Goal: Task Accomplishment & Management: Manage account settings

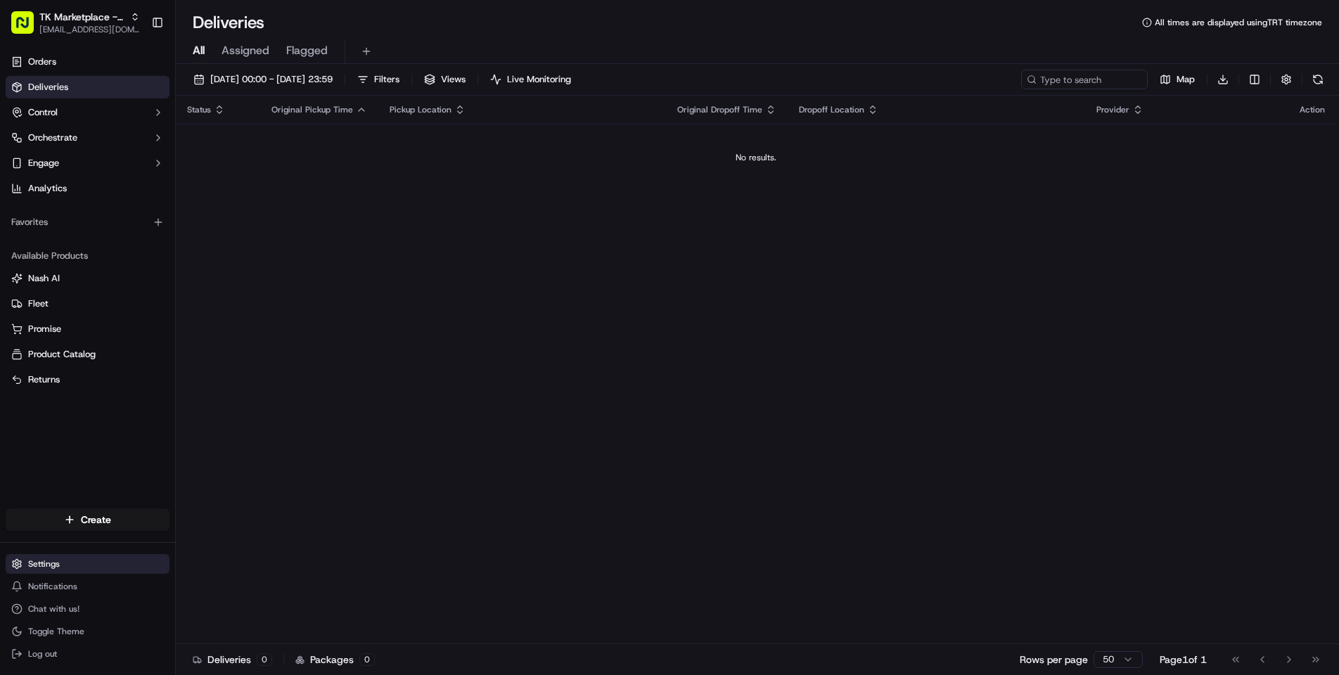
click at [56, 569] on html "TK Marketplace - TKD [EMAIL_ADDRESS][DOMAIN_NAME] Toggle Sidebar Orders Deliver…" at bounding box center [669, 337] width 1339 height 675
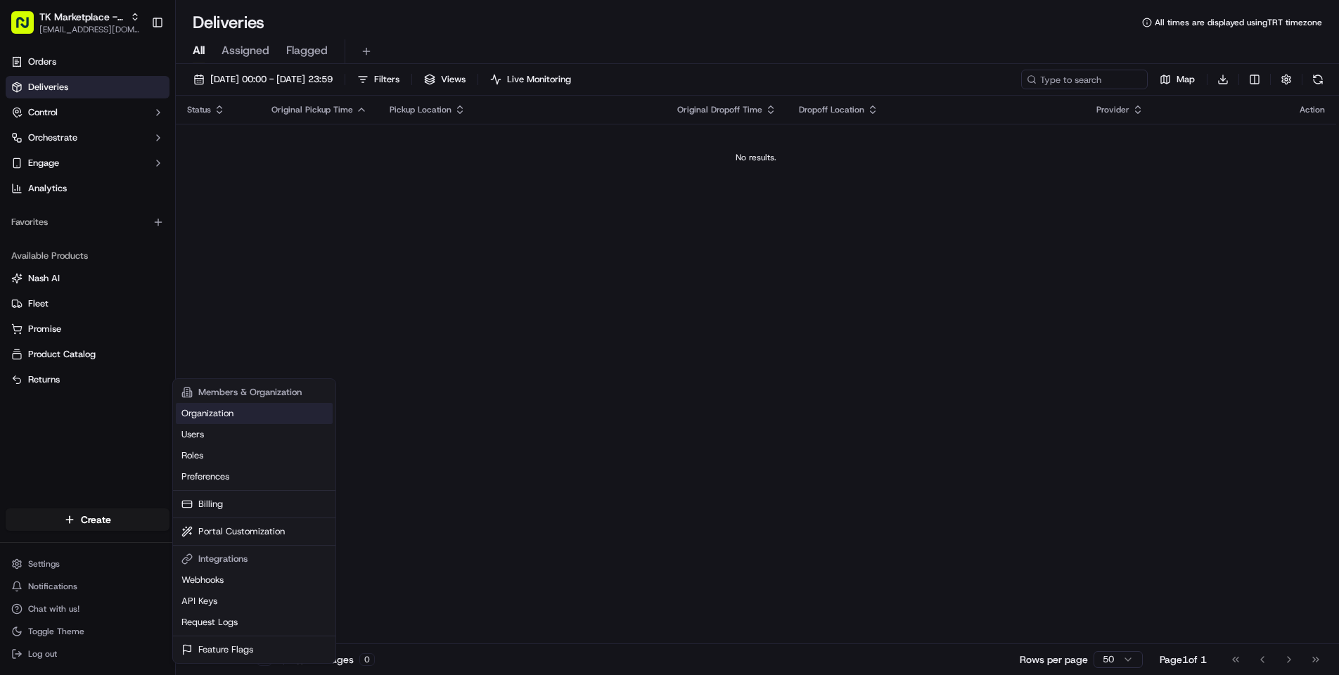
click at [240, 413] on link "Organization" at bounding box center [254, 413] width 157 height 21
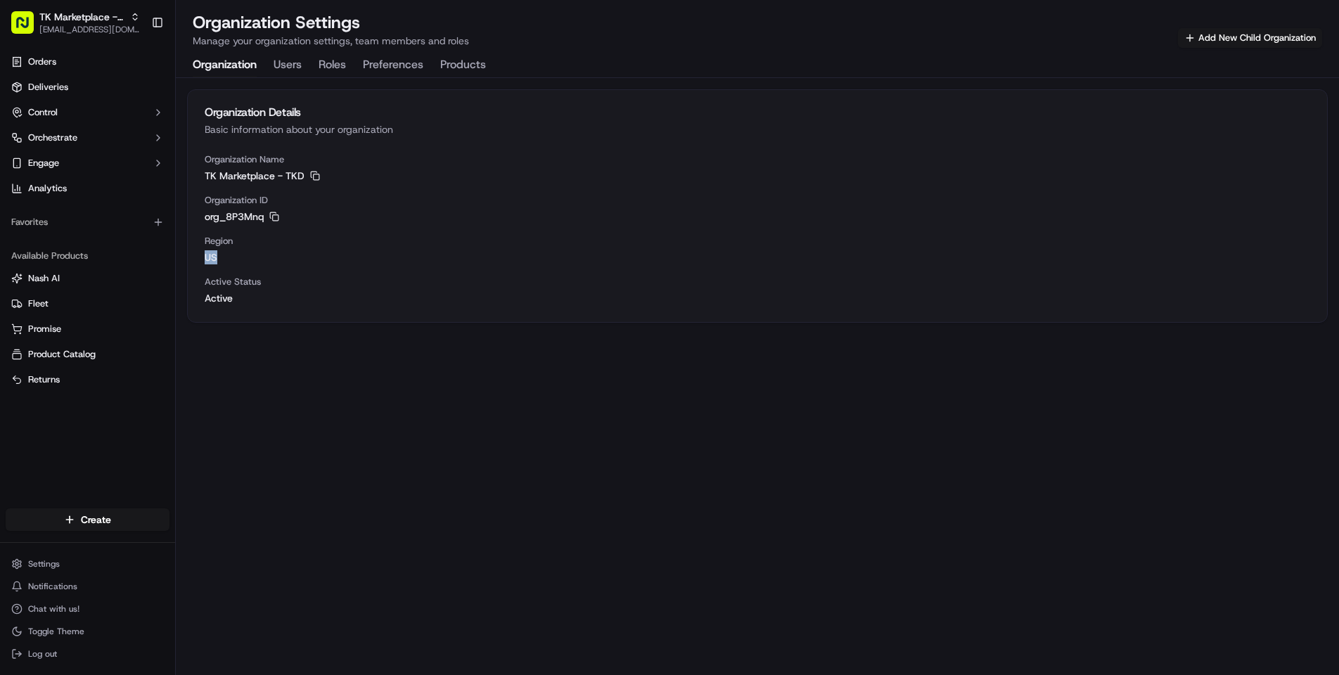
drag, startPoint x: 207, startPoint y: 247, endPoint x: 230, endPoint y: 267, distance: 29.9
click at [230, 267] on div "Organization Name TK Marketplace - TKD Copy TK Marketplace - TKD Organization I…" at bounding box center [757, 237] width 1139 height 169
click at [231, 264] on div "Organization Name TK Marketplace - TKD Copy TK Marketplace - TKD Organization I…" at bounding box center [757, 237] width 1139 height 169
click at [64, 139] on span "Orchestrate" at bounding box center [52, 137] width 49 height 13
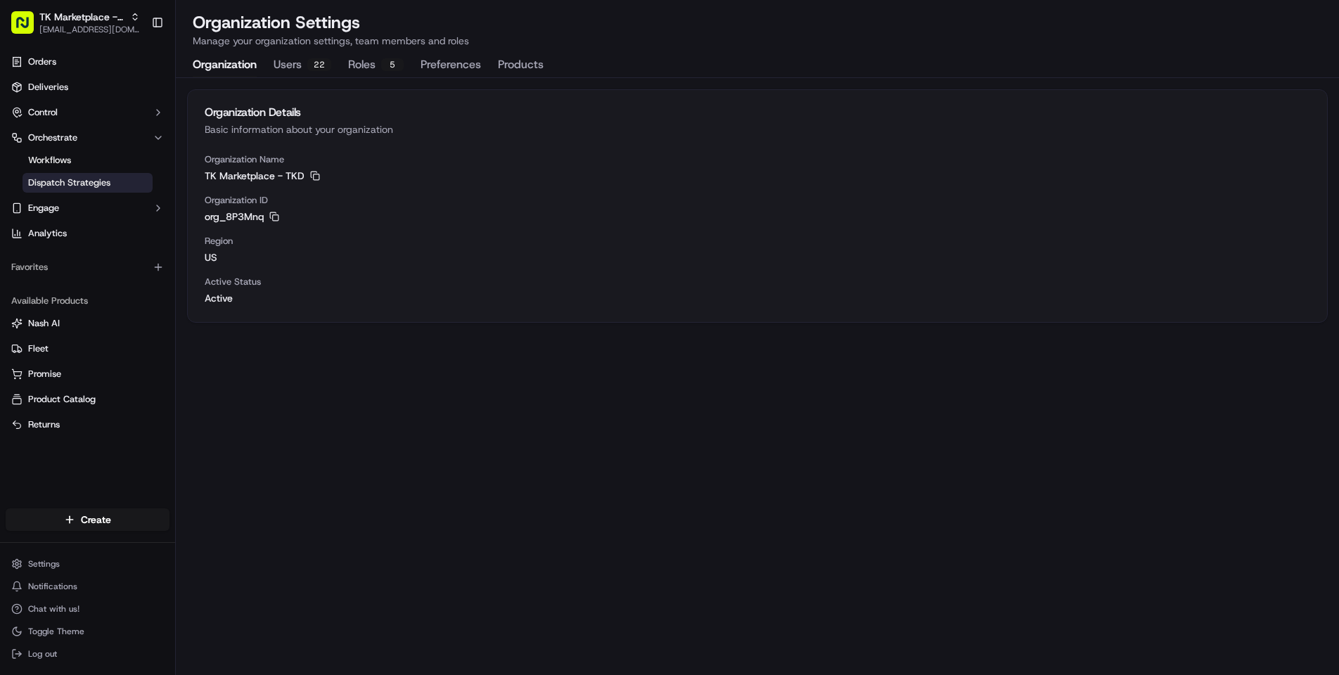
click at [86, 186] on span "Dispatch Strategies" at bounding box center [69, 182] width 82 height 13
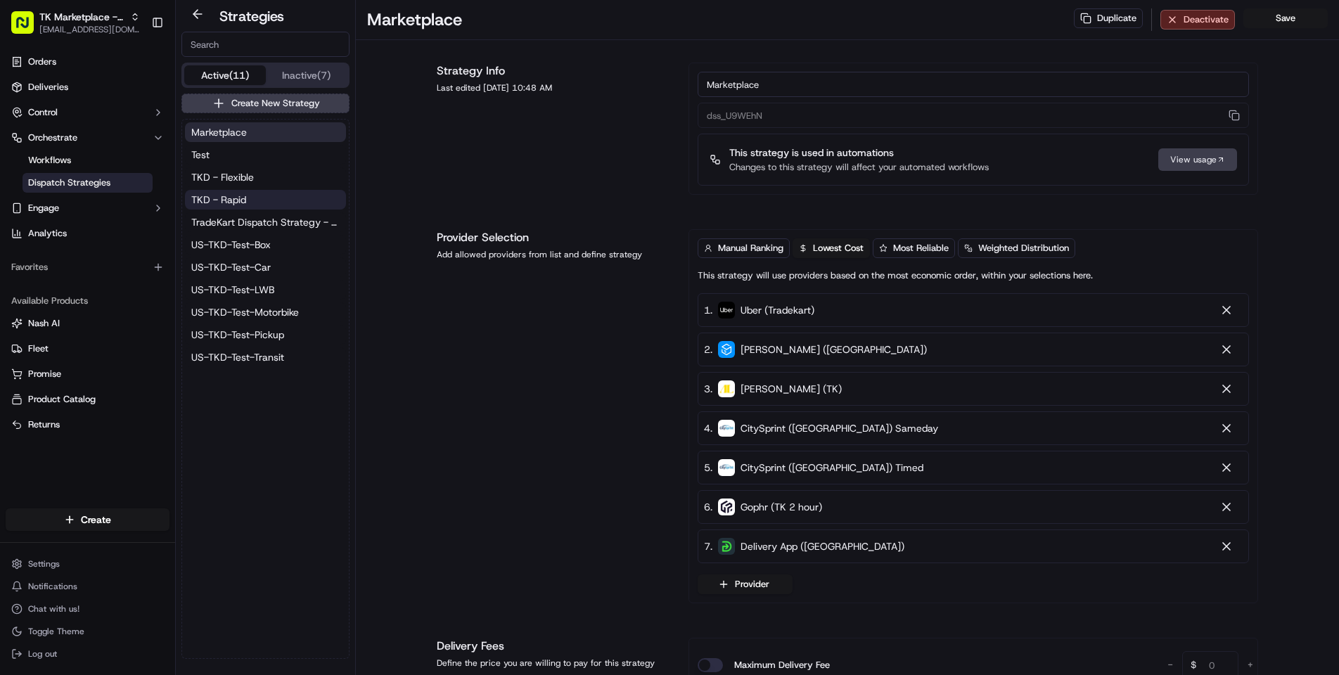
click at [238, 203] on span "TKD - Rapid" at bounding box center [218, 200] width 55 height 14
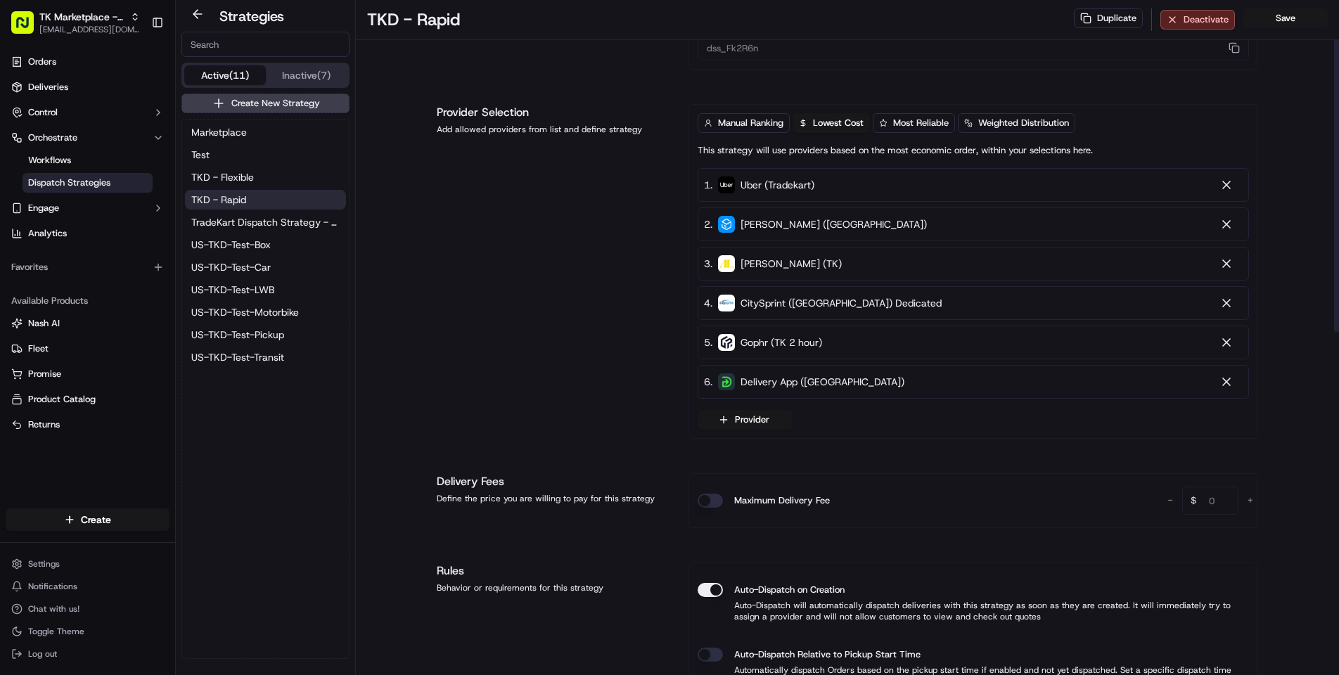
scroll to position [124, 0]
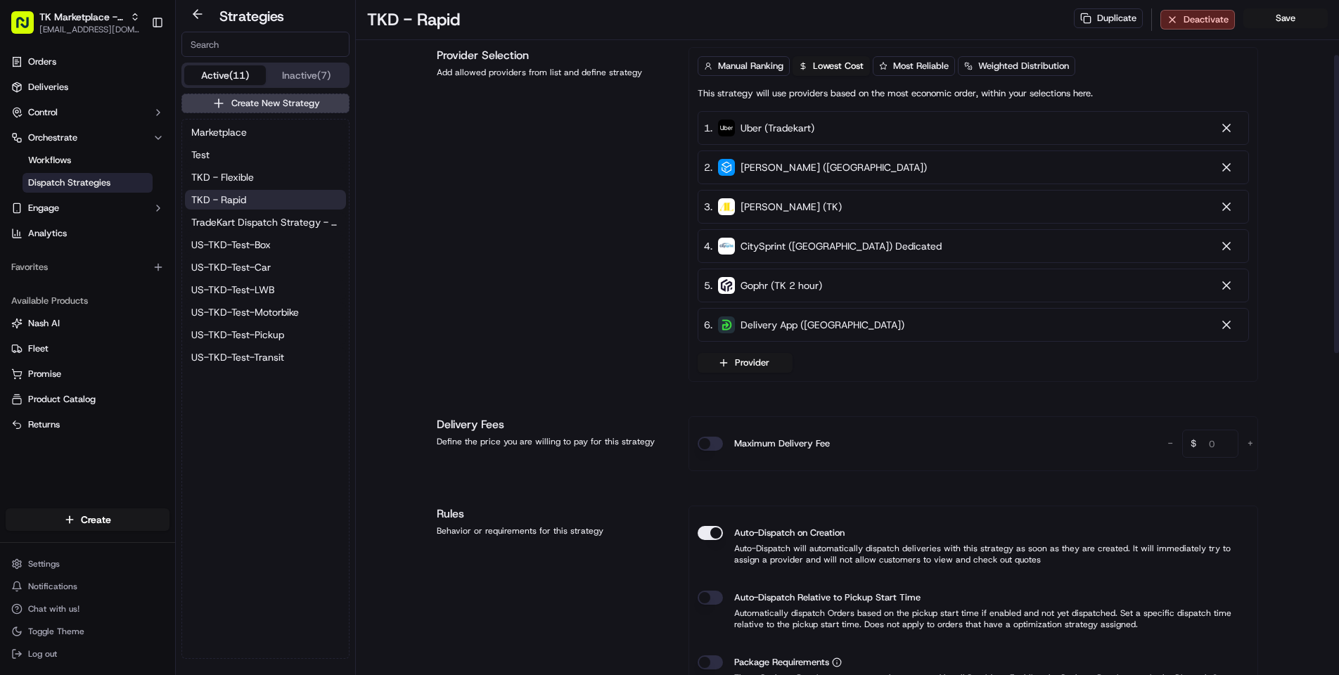
click at [719, 536] on button "Auto-Dispatch on Creation" at bounding box center [709, 533] width 25 height 14
click at [1274, 18] on button "Save" at bounding box center [1285, 18] width 84 height 20
click at [261, 181] on button "TKD - Flexible" at bounding box center [265, 177] width 161 height 20
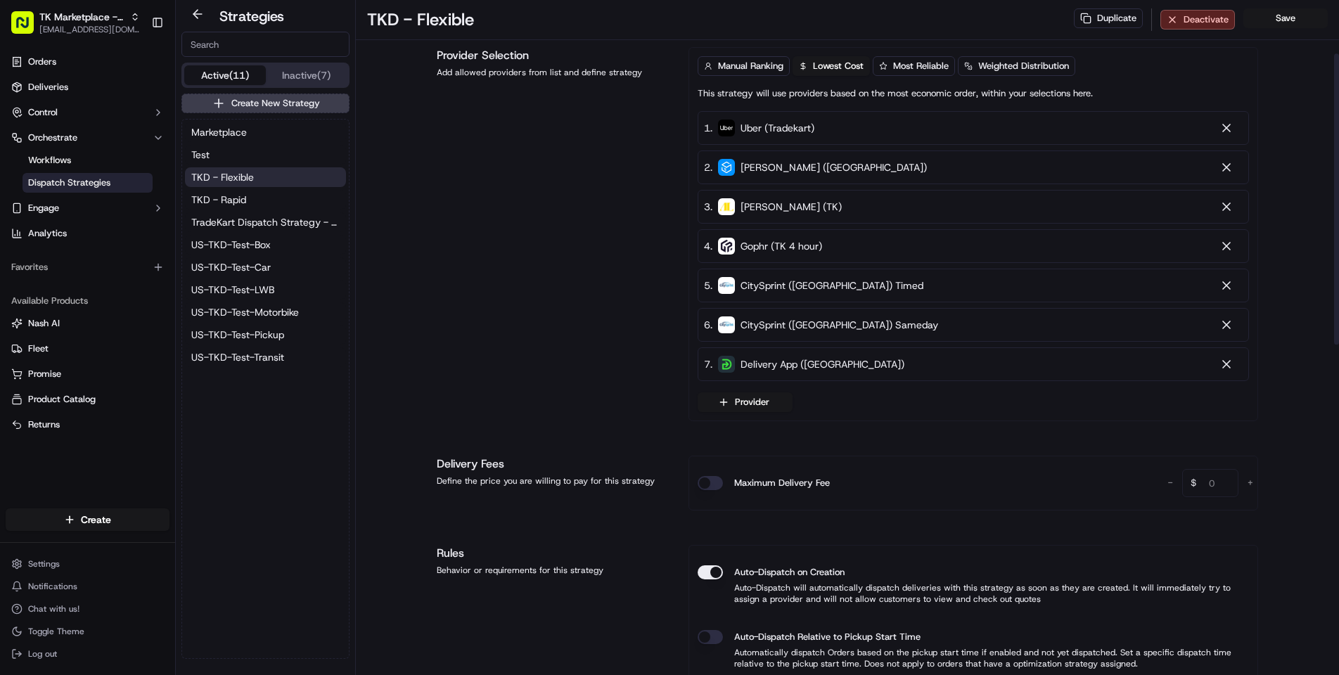
click at [710, 574] on button "Auto-Dispatch on Creation" at bounding box center [709, 572] width 25 height 14
click at [1295, 14] on button "Save" at bounding box center [1285, 18] width 84 height 20
click at [239, 131] on span "Marketplace" at bounding box center [219, 132] width 56 height 14
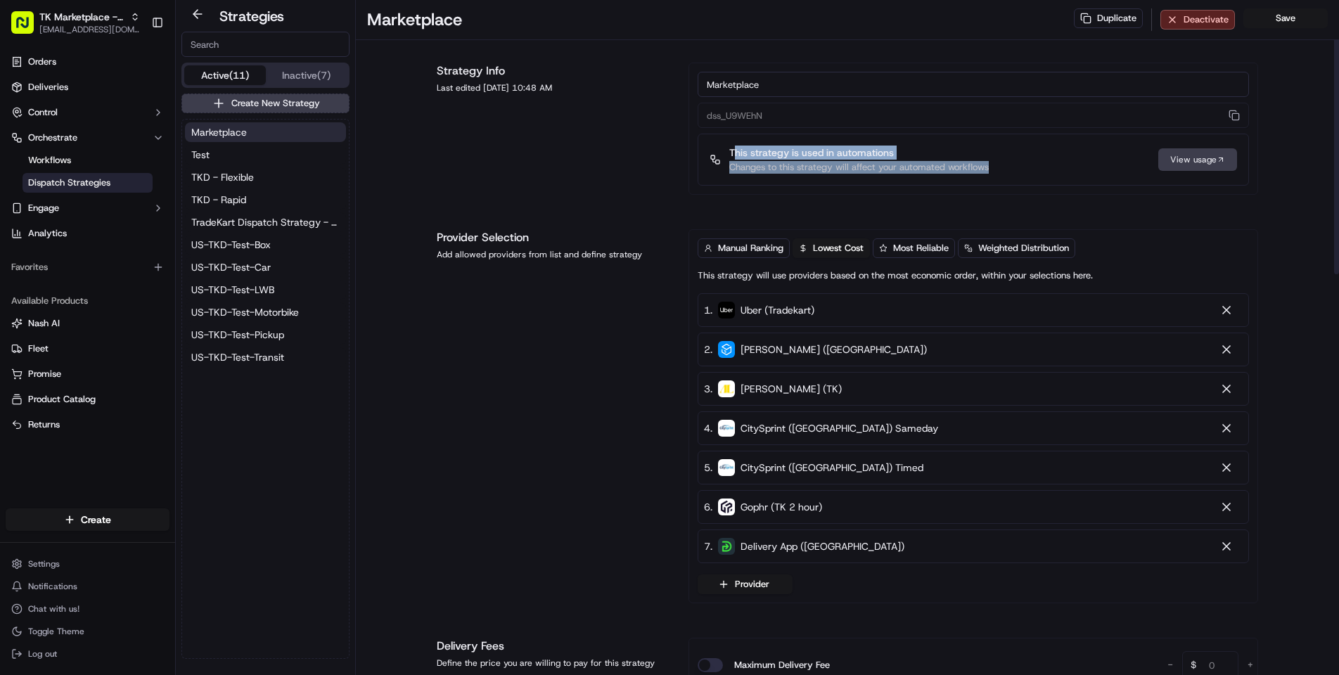
drag, startPoint x: 733, startPoint y: 153, endPoint x: 1014, endPoint y: 172, distance: 281.8
click at [1014, 172] on div "This strategy is used in automations Changes to this strategy will affect your …" at bounding box center [972, 160] width 551 height 52
click at [1175, 157] on div "View usage" at bounding box center [1197, 159] width 79 height 22
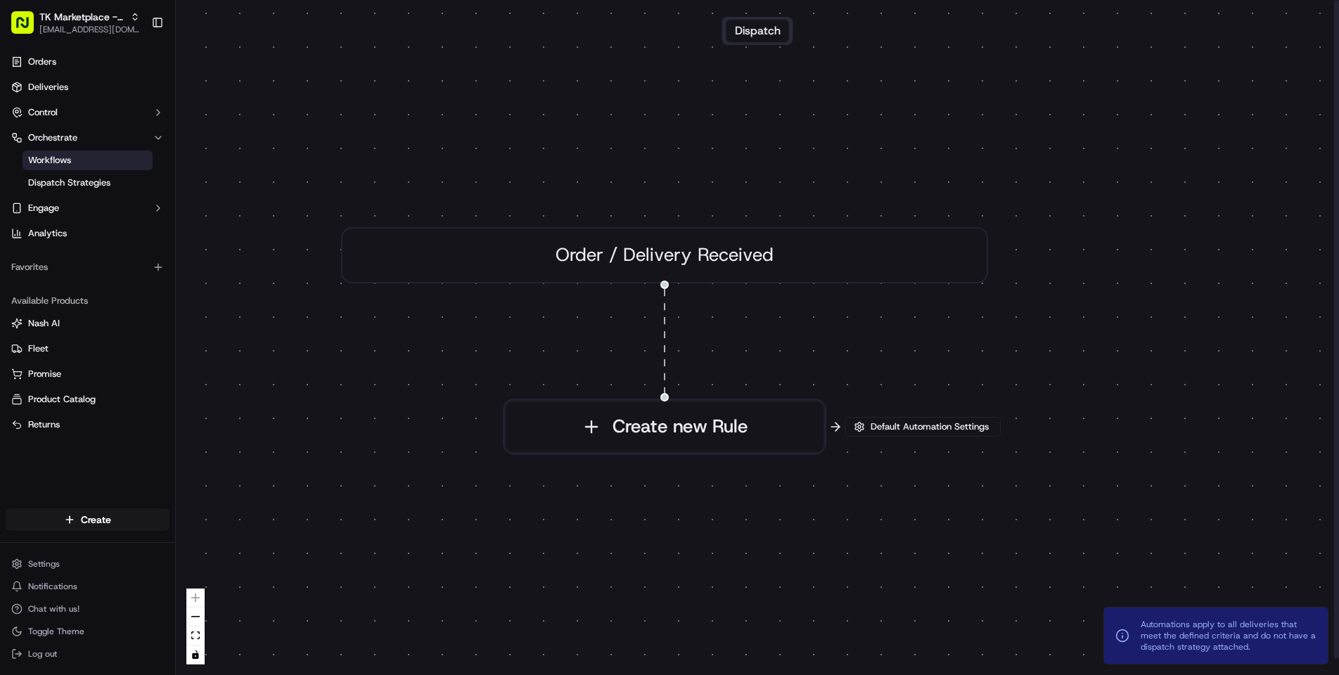
drag, startPoint x: 1146, startPoint y: 339, endPoint x: 1041, endPoint y: 344, distance: 104.9
click at [1041, 344] on div "0 Order / Delivery Received Create new Rule" at bounding box center [757, 337] width 1163 height 675
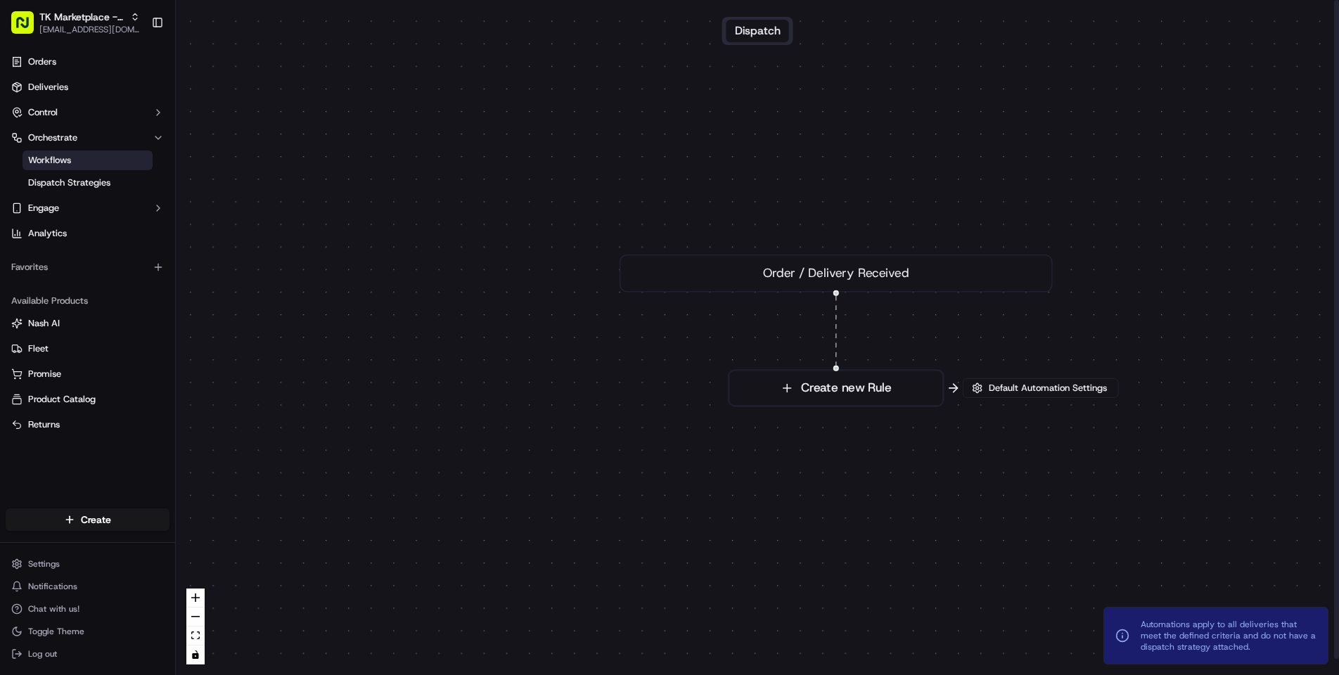
drag, startPoint x: 974, startPoint y: 365, endPoint x: 1033, endPoint y: 353, distance: 60.3
click at [1033, 353] on div "0 Order / Delivery Received Create new Rule" at bounding box center [757, 337] width 1163 height 675
drag, startPoint x: 1033, startPoint y: 353, endPoint x: 995, endPoint y: 361, distance: 39.4
click at [995, 361] on div "0 Order / Delivery Received Create new Rule" at bounding box center [757, 337] width 1163 height 675
click at [1009, 402] on button "Default Automation Settings" at bounding box center [1002, 396] width 156 height 20
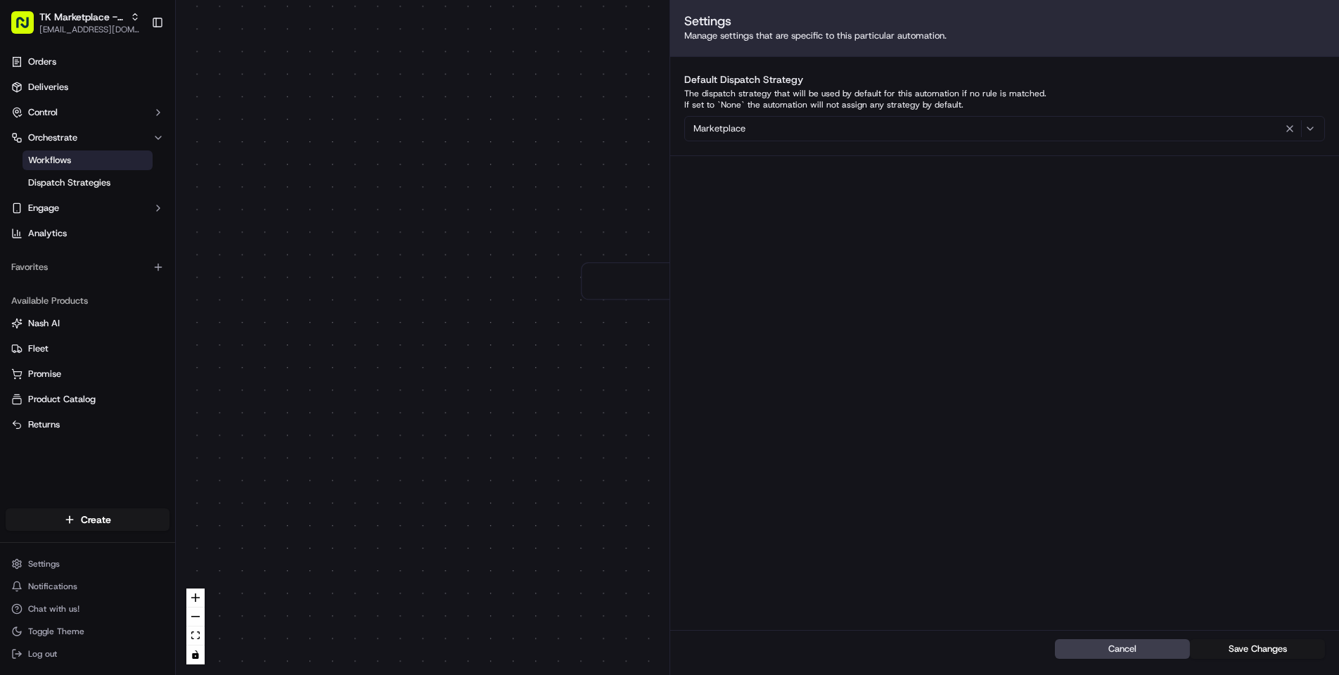
click at [917, 125] on div "Marketplace" at bounding box center [1004, 128] width 633 height 17
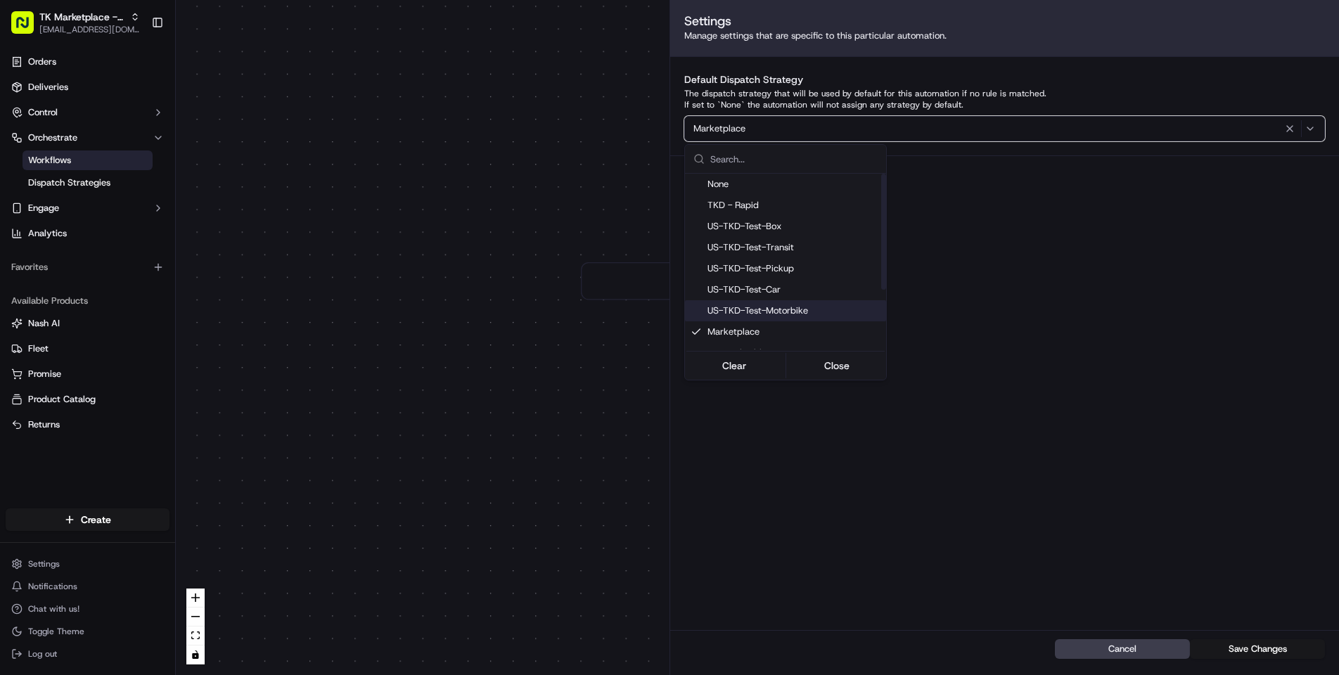
click at [1174, 314] on html "TK Marketplace - TKD timucin.kabak@hackandcraft.com Toggle Sidebar Orders Deliv…" at bounding box center [669, 337] width 1339 height 675
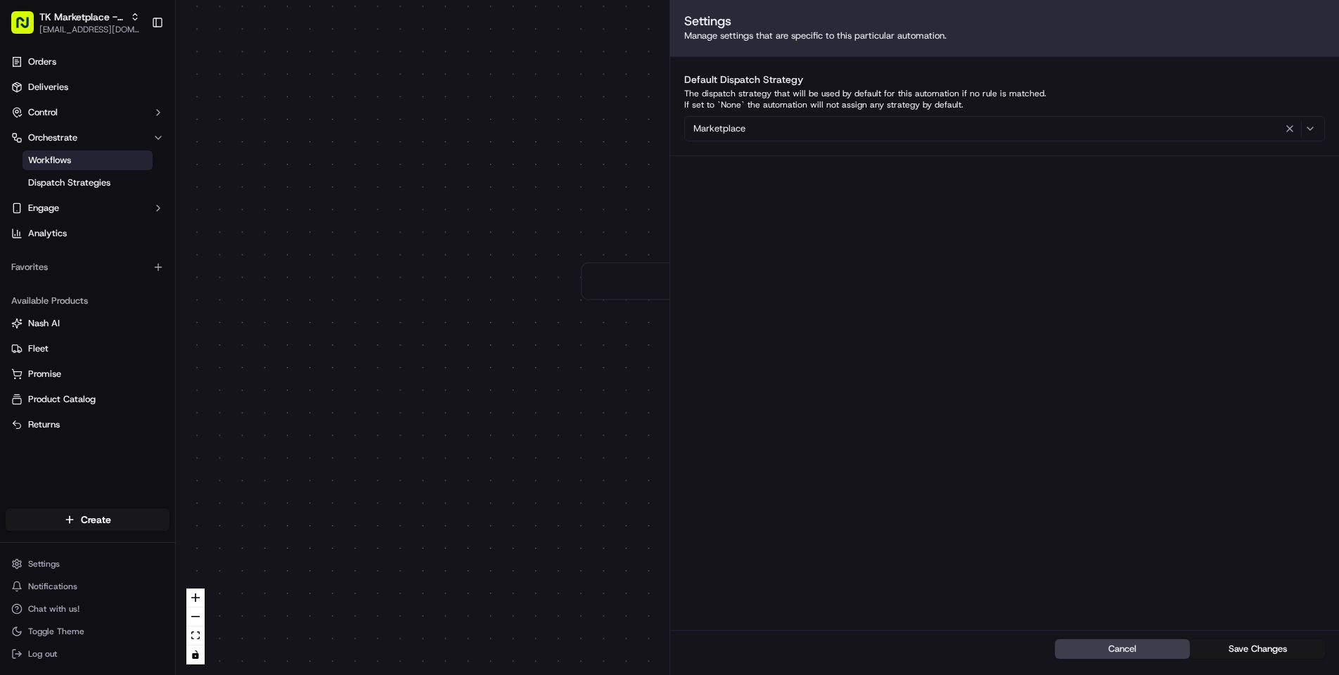
click at [1288, 129] on icon "button" at bounding box center [1289, 128] width 17 height 11
click at [1275, 653] on button "Save Changes" at bounding box center [1257, 649] width 135 height 20
click at [1273, 655] on button "Save Changes" at bounding box center [1257, 649] width 135 height 20
drag, startPoint x: 1138, startPoint y: 647, endPoint x: 1130, endPoint y: 629, distance: 19.5
click at [1138, 647] on button "Cancel" at bounding box center [1122, 649] width 135 height 20
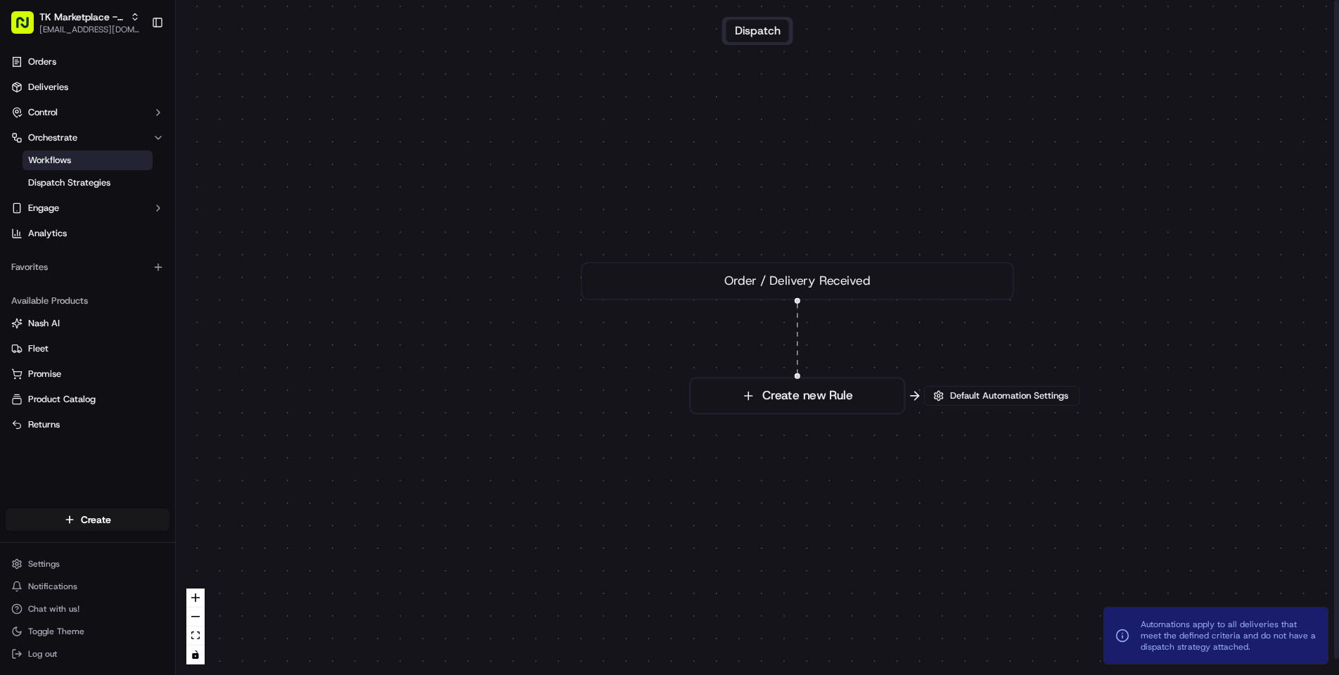
click at [913, 397] on div "0 Order / Delivery Received Create new Rule" at bounding box center [757, 337] width 1163 height 675
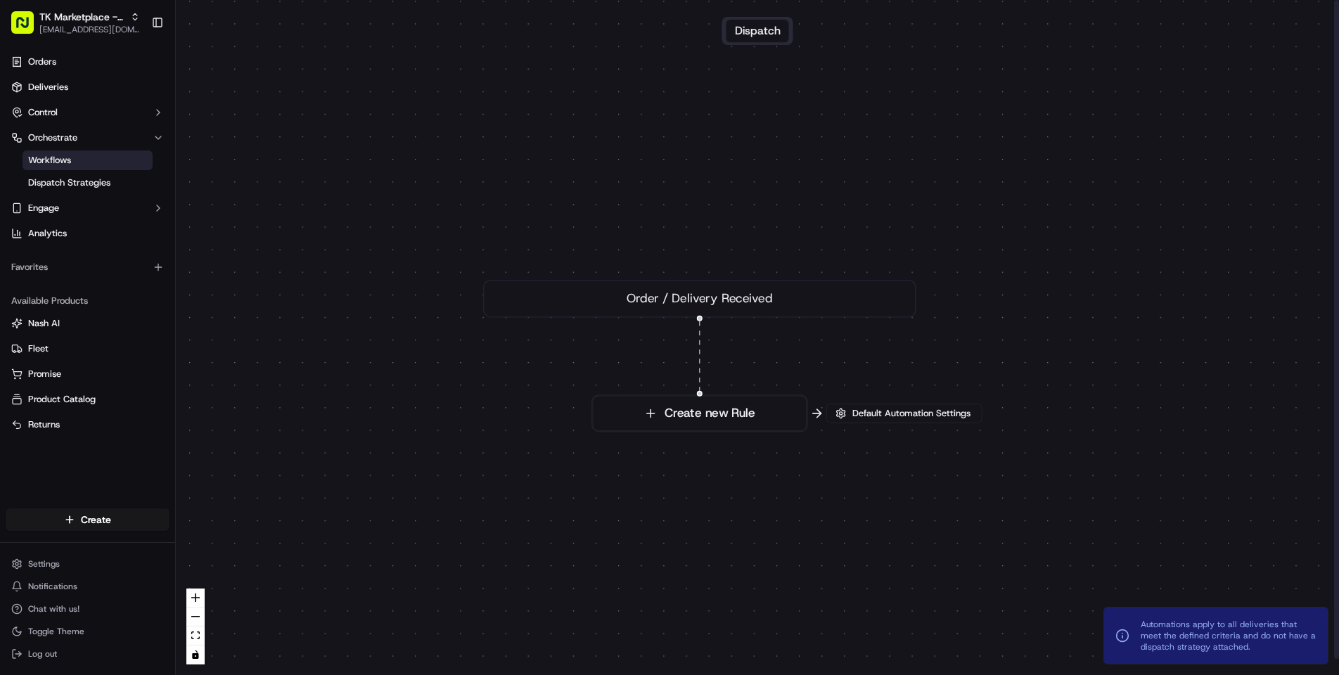
drag, startPoint x: 910, startPoint y: 392, endPoint x: 813, endPoint y: 410, distance: 99.3
click at [813, 410] on div "0 Order / Delivery Received Create new Rule" at bounding box center [757, 337] width 1163 height 675
click at [927, 416] on span "Default Automation Settings" at bounding box center [911, 413] width 124 height 13
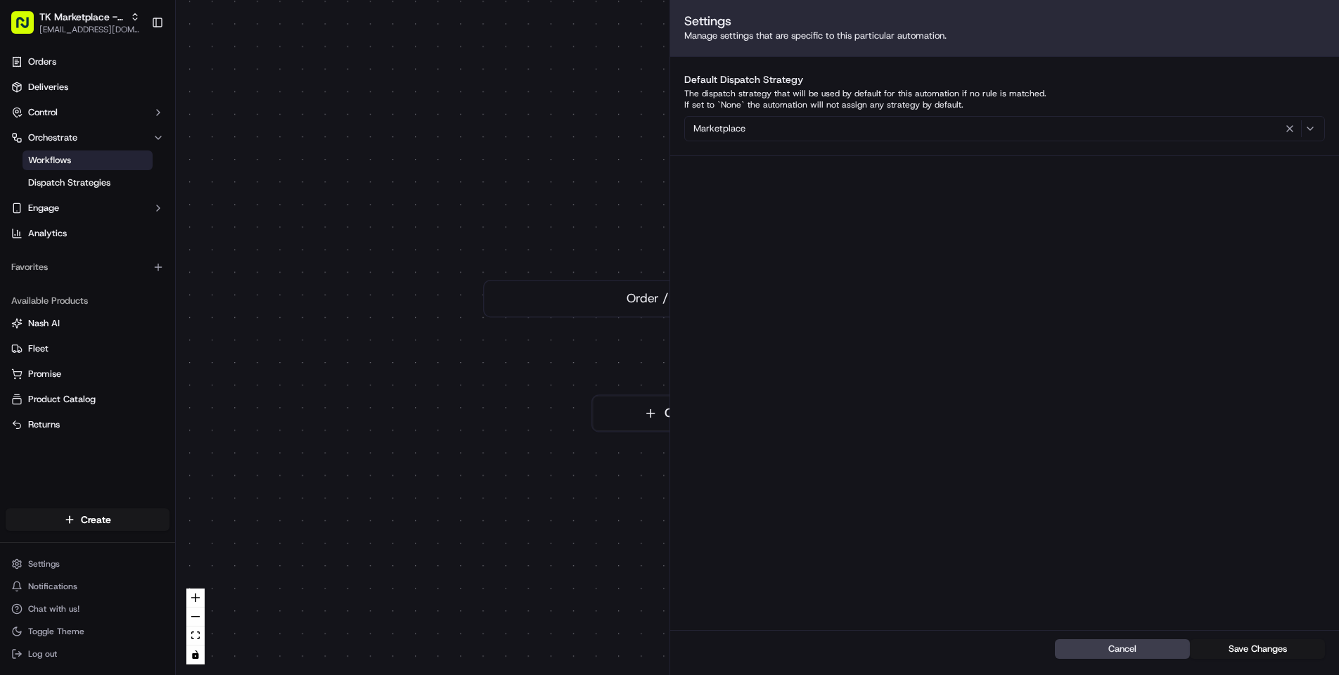
click at [870, 134] on div "Marketplace" at bounding box center [1004, 128] width 633 height 17
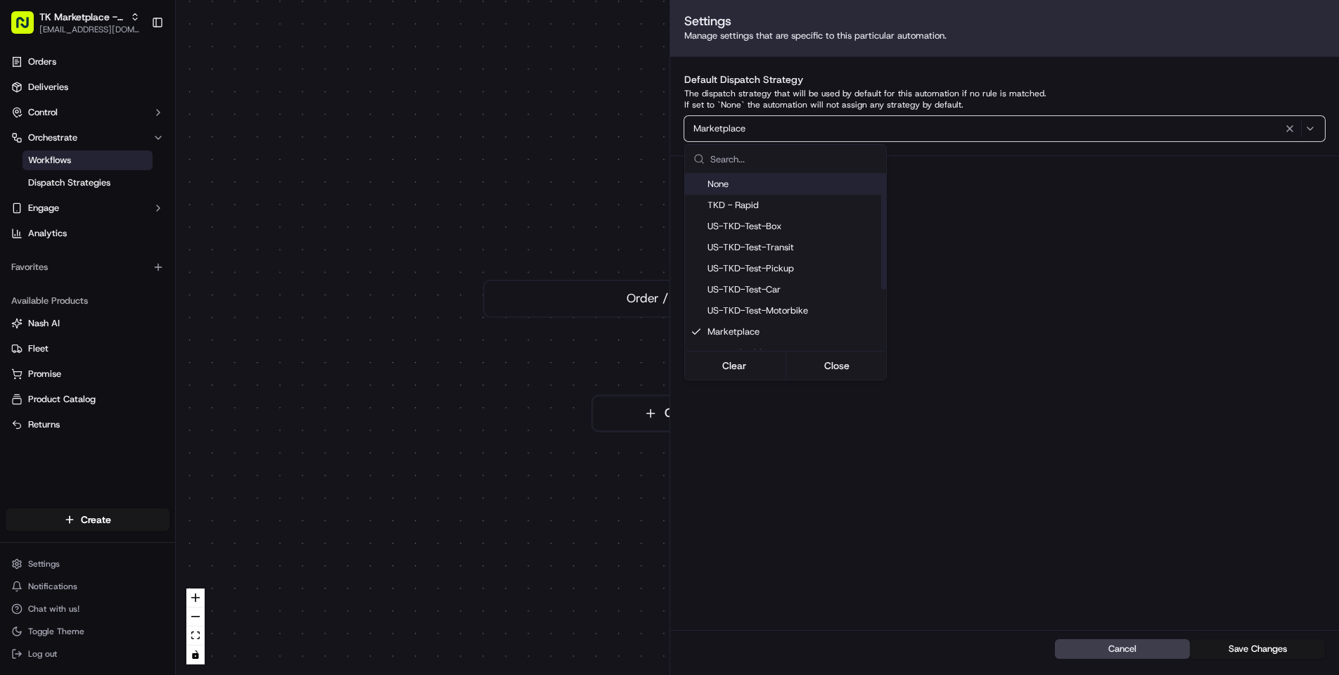
click at [758, 188] on span "None" at bounding box center [793, 184] width 173 height 13
click at [974, 358] on html "TK Marketplace - TKD timucin.kabak@hackandcraft.com Toggle Sidebar Orders Deliv…" at bounding box center [669, 337] width 1339 height 675
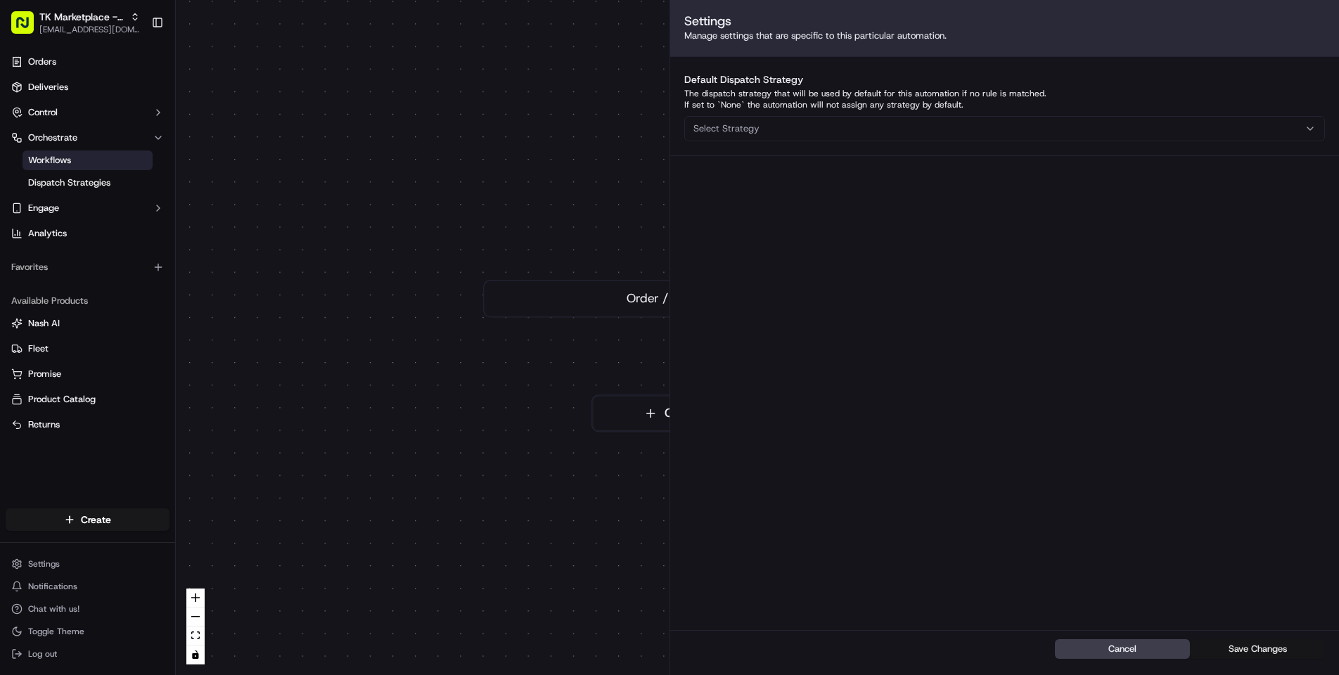
click at [1263, 649] on button "Save Changes" at bounding box center [1257, 649] width 135 height 20
click at [1099, 652] on button "Cancel" at bounding box center [1122, 649] width 135 height 20
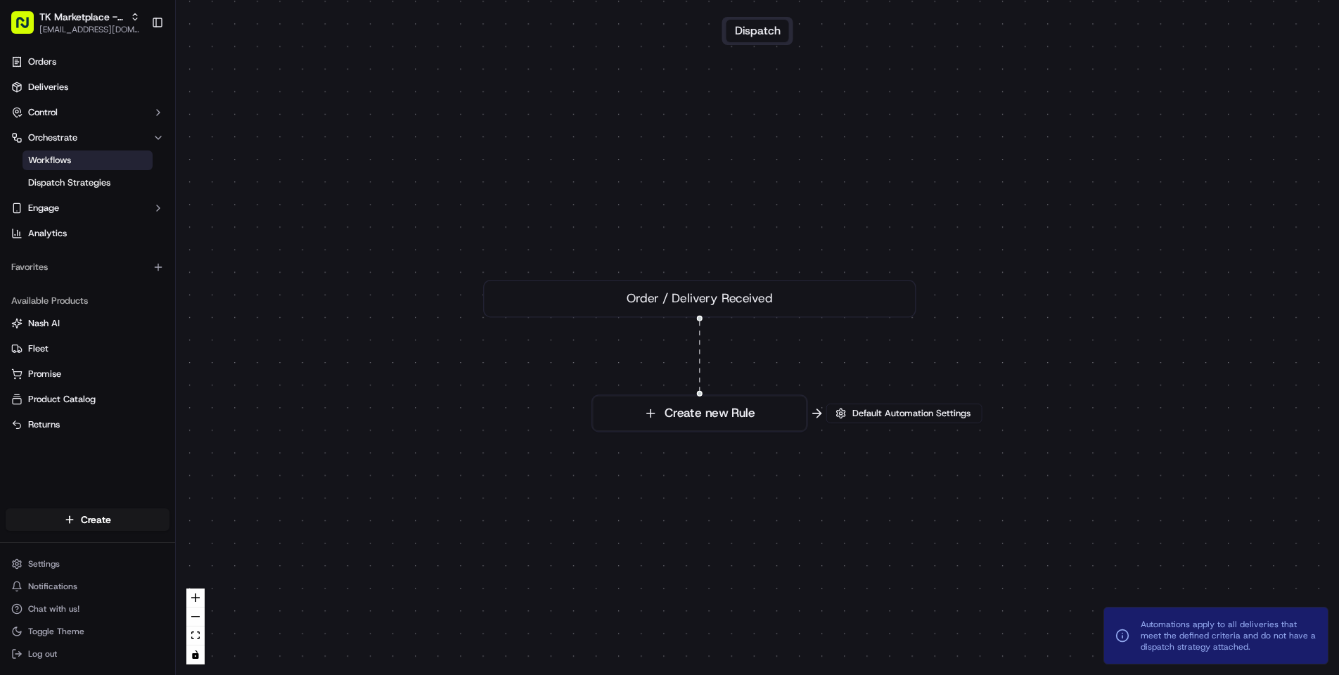
drag, startPoint x: 74, startPoint y: 180, endPoint x: 157, endPoint y: 179, distance: 83.7
click at [74, 180] on span "Dispatch Strategies" at bounding box center [69, 182] width 82 height 13
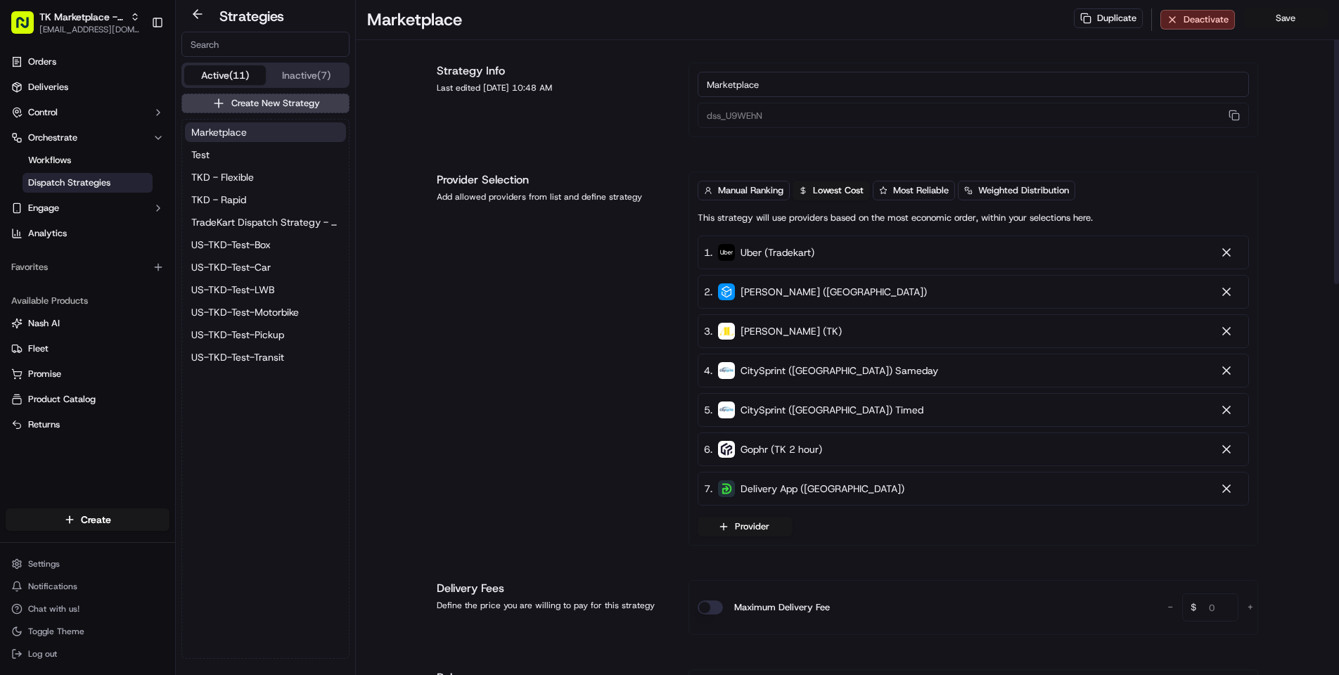
click at [1280, 18] on button "Save" at bounding box center [1285, 18] width 84 height 20
click at [57, 68] on link "Orders" at bounding box center [88, 62] width 164 height 22
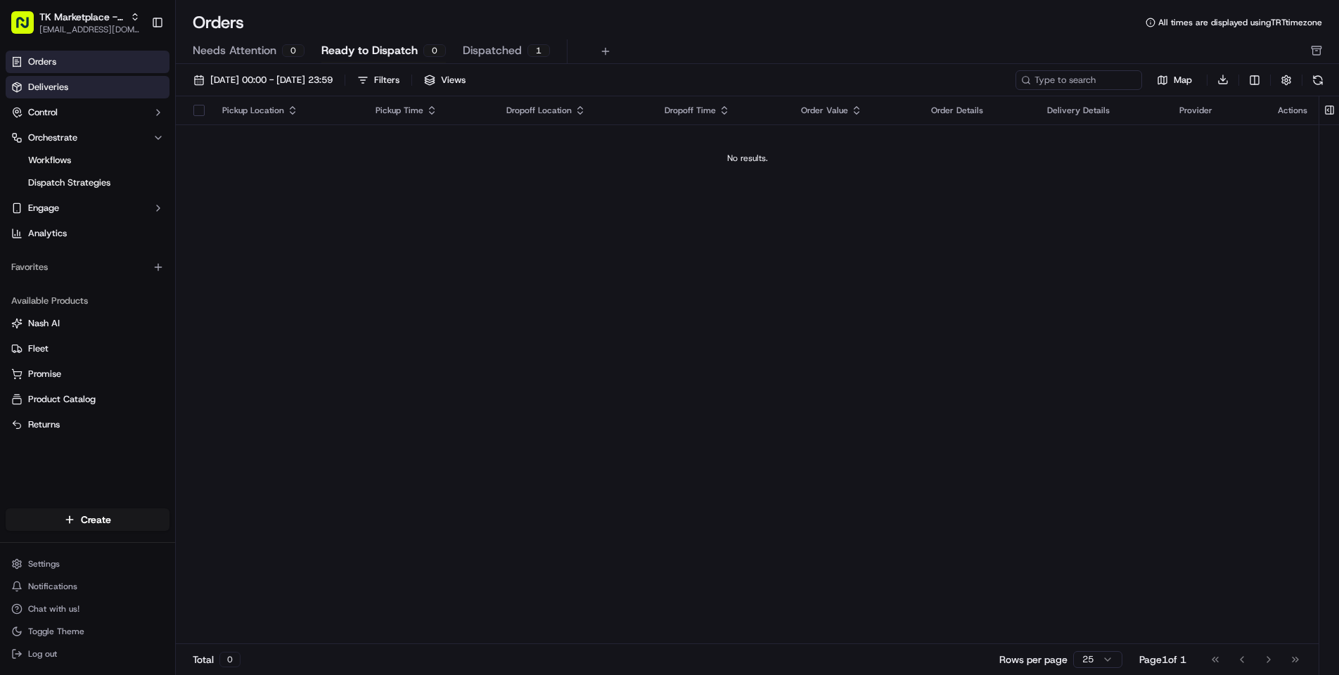
click at [80, 87] on link "Deliveries" at bounding box center [88, 87] width 164 height 22
